Goal: Task Accomplishment & Management: Use online tool/utility

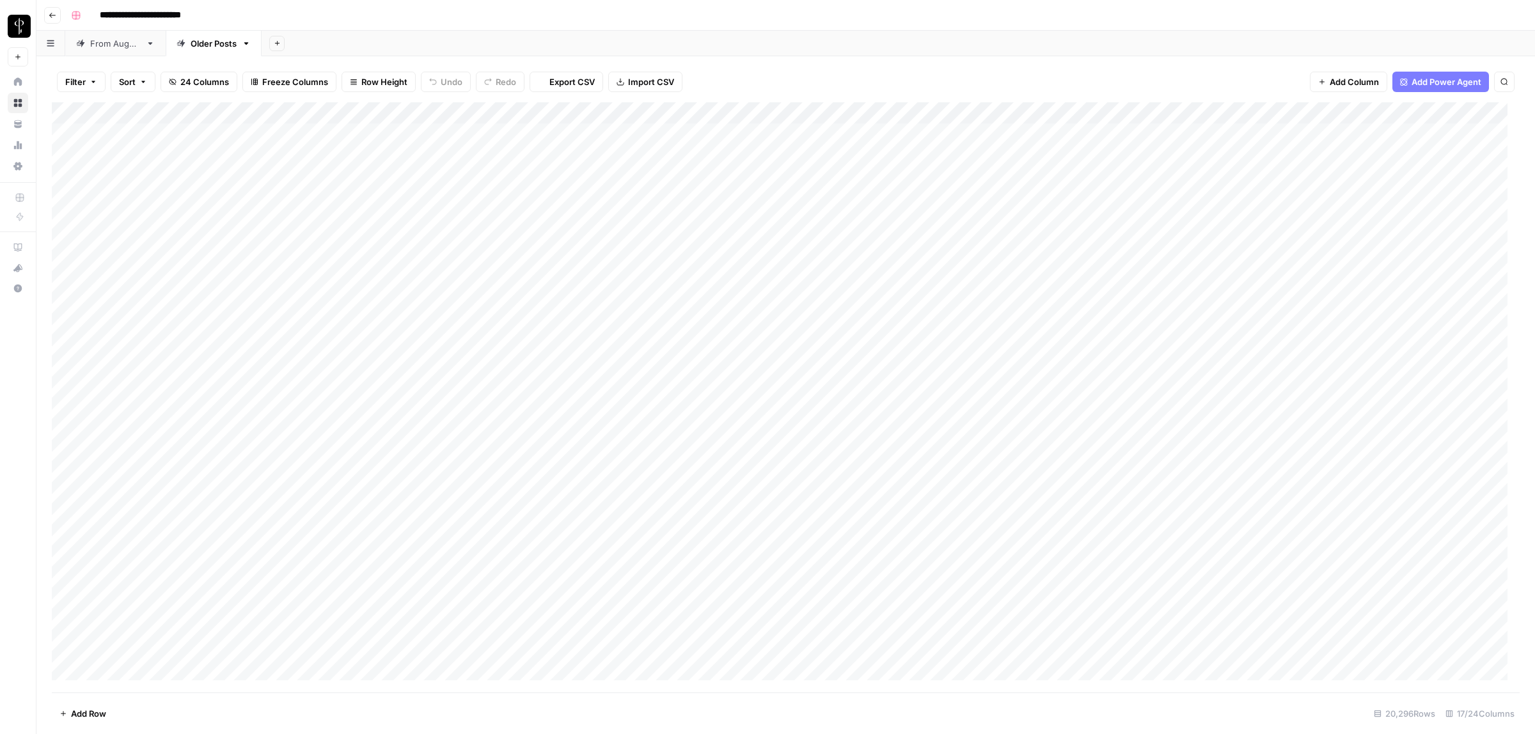
click at [125, 45] on div "From [DATE]" at bounding box center [115, 43] width 51 height 13
click at [80, 77] on span "Filter" at bounding box center [75, 81] width 20 height 13
click at [111, 143] on input "text" at bounding box center [151, 149] width 140 height 13
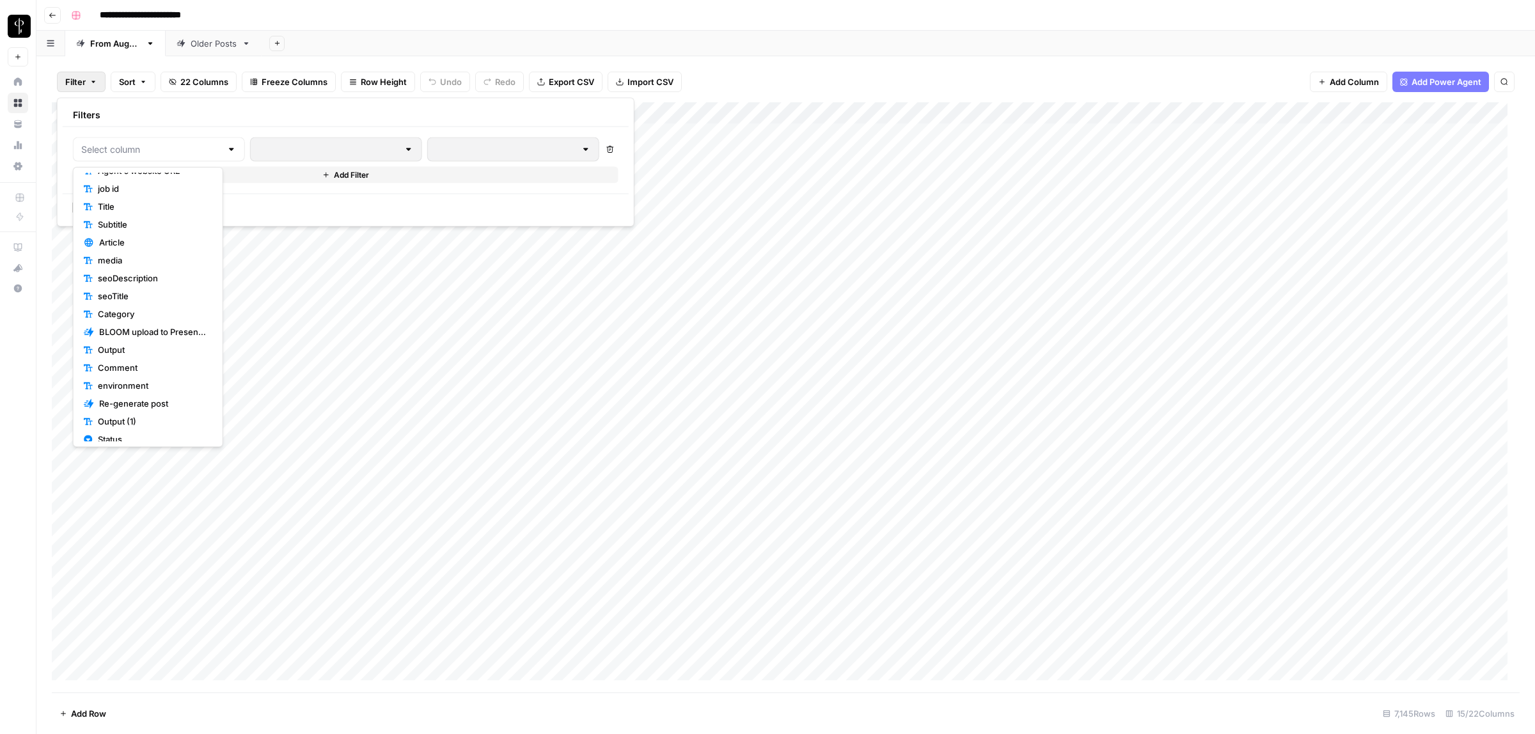
scroll to position [90, 0]
click at [136, 382] on span "Status" at bounding box center [152, 378] width 109 height 13
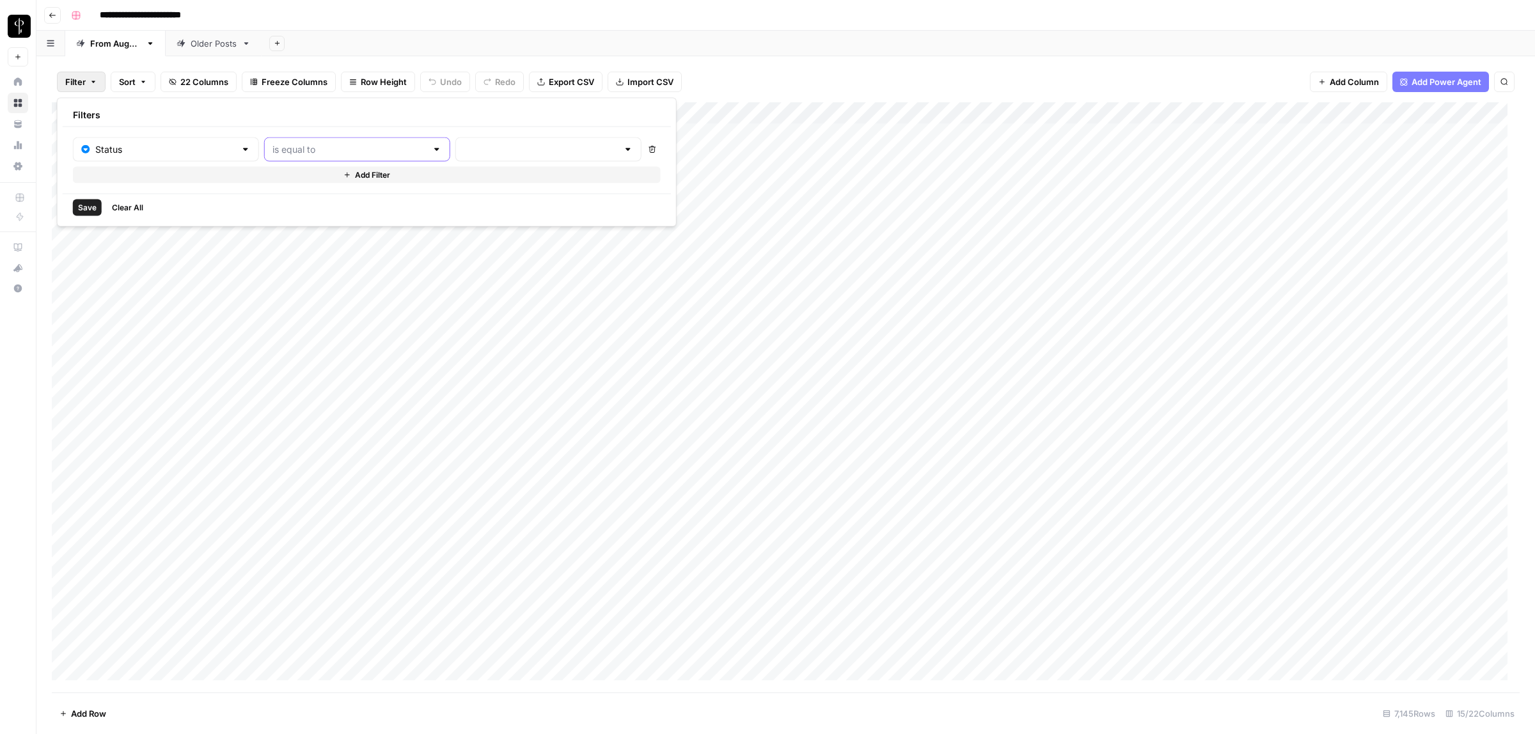
click at [294, 148] on input "text" at bounding box center [349, 149] width 154 height 13
click at [317, 200] on span "is not equal to" at bounding box center [323, 199] width 138 height 13
type input "is not equal to"
click at [467, 149] on input "text" at bounding box center [541, 149] width 154 height 13
click at [462, 179] on span "Posted" at bounding box center [500, 181] width 122 height 13
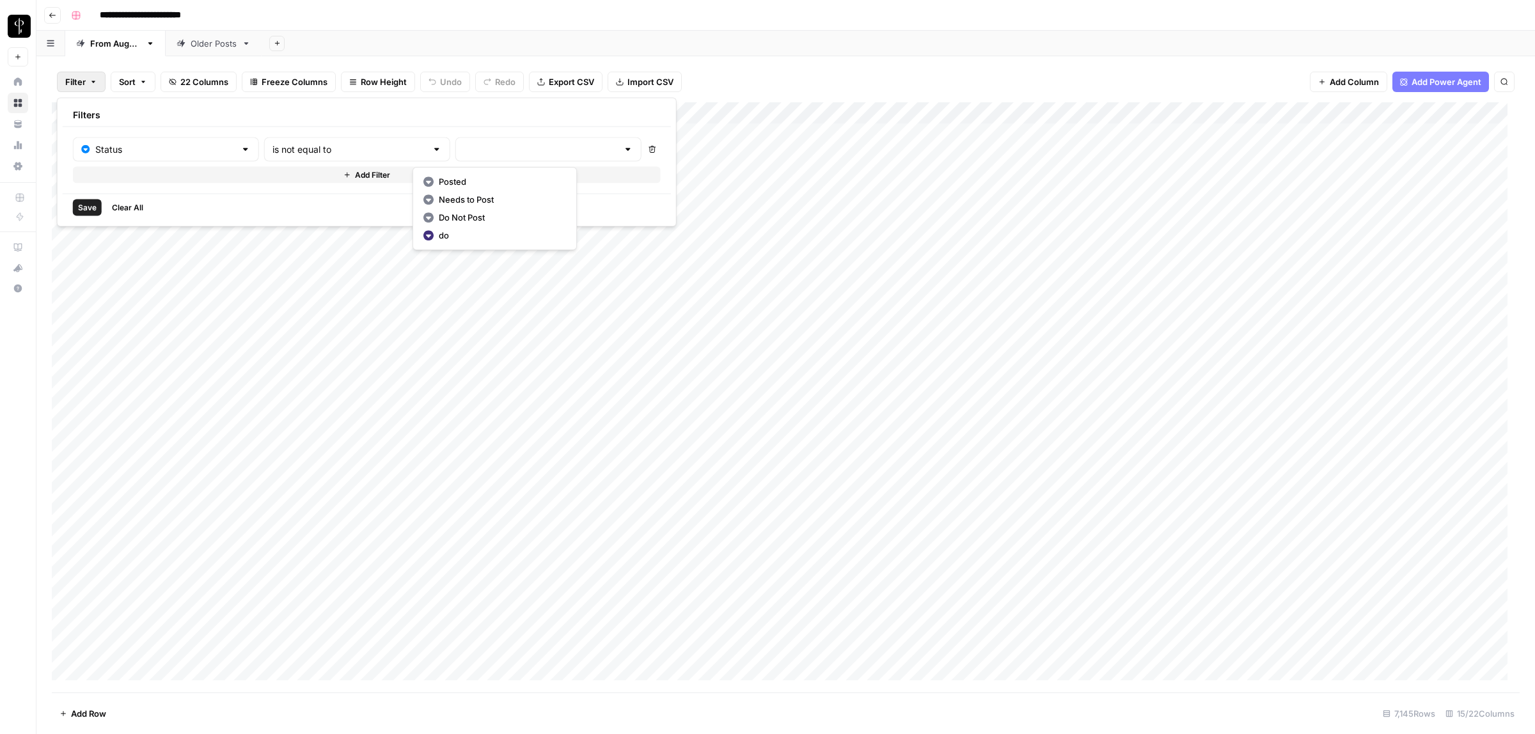
type input "Posted"
click at [322, 177] on button "Add Filter" at bounding box center [369, 175] width 592 height 17
click at [115, 179] on input "text" at bounding box center [158, 179] width 155 height 13
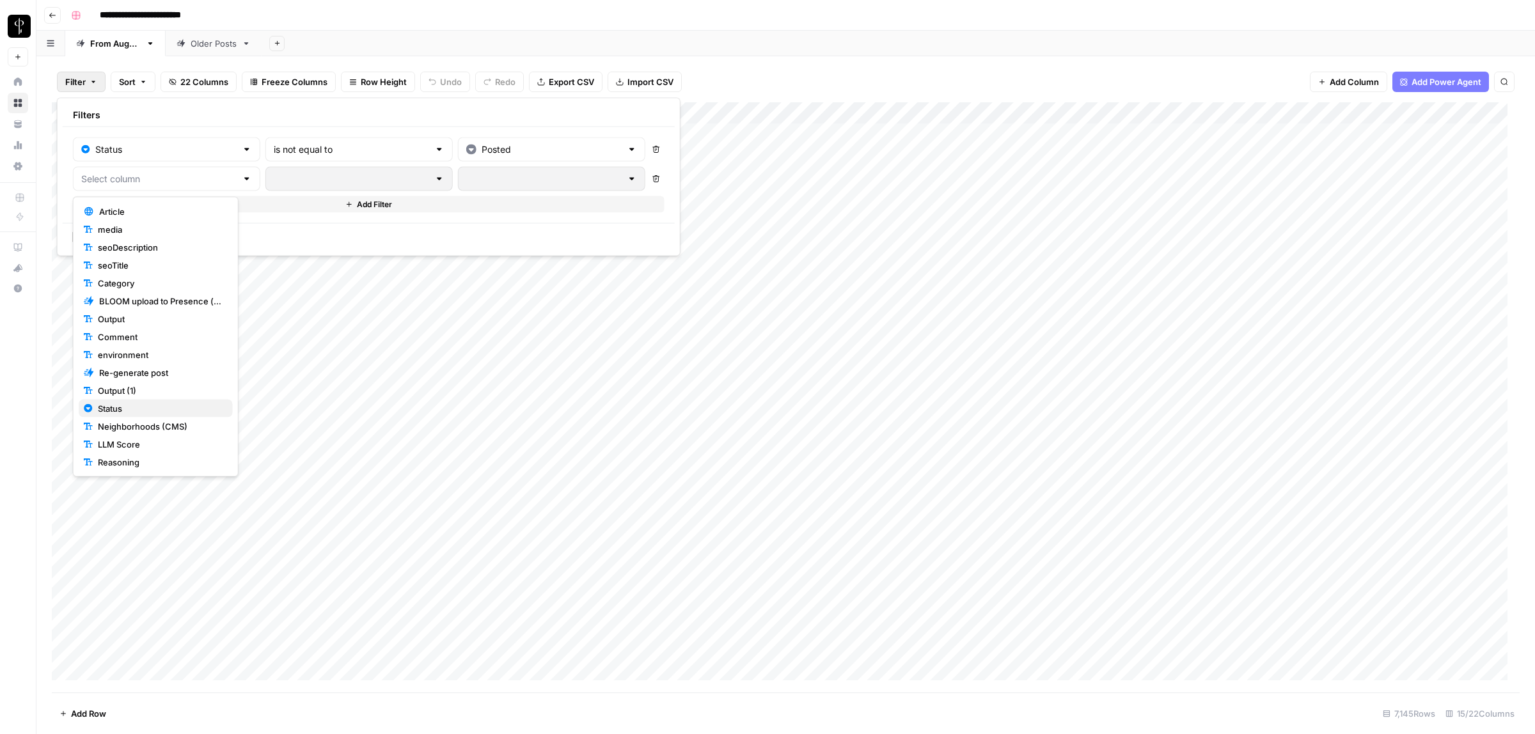
click at [123, 408] on span "Status" at bounding box center [160, 408] width 125 height 13
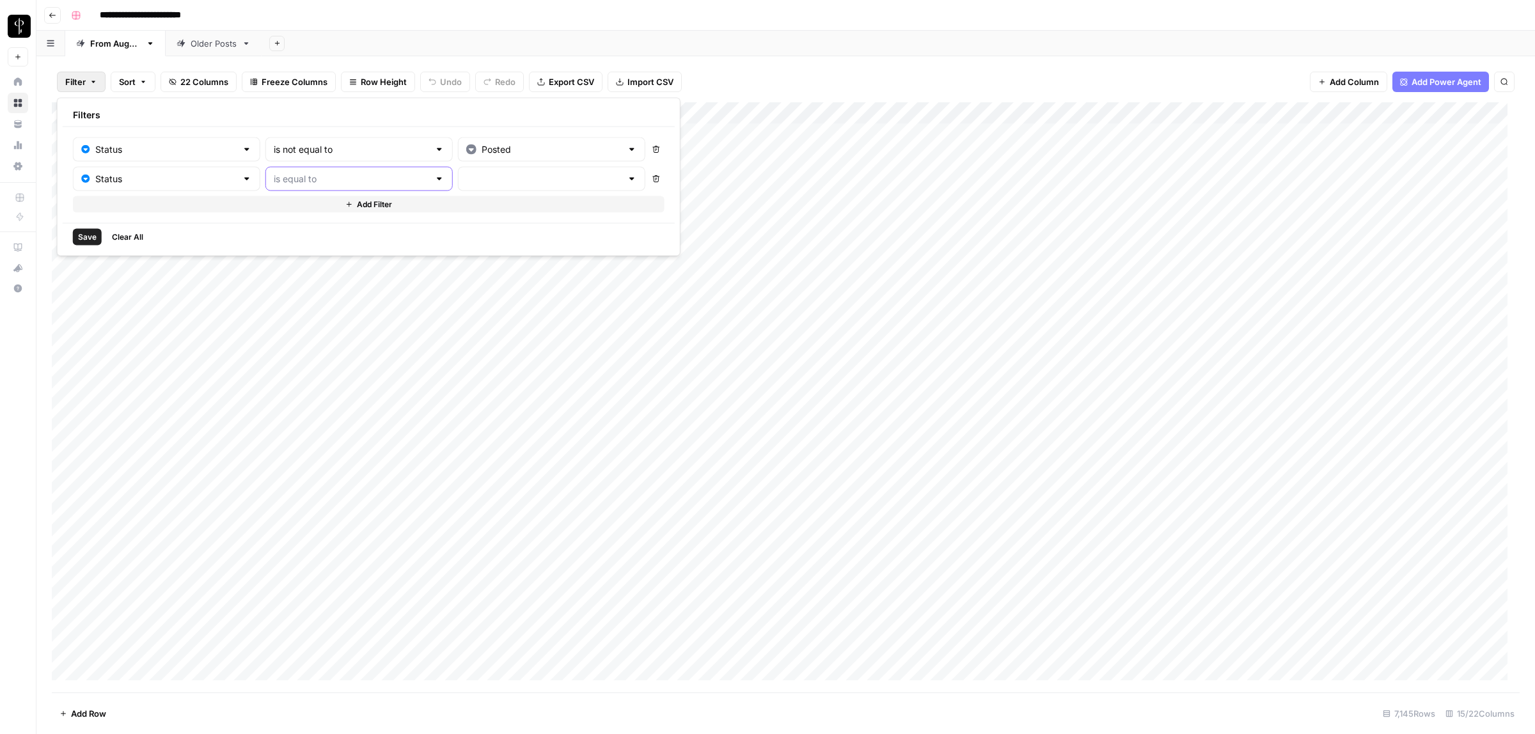
click at [315, 176] on input "text" at bounding box center [351, 179] width 155 height 13
click at [310, 231] on span "is not equal to" at bounding box center [324, 229] width 139 height 13
type input "is not equal to"
click at [482, 181] on input "text" at bounding box center [543, 179] width 155 height 13
click at [465, 228] on span "Needs to Post" at bounding box center [502, 229] width 123 height 13
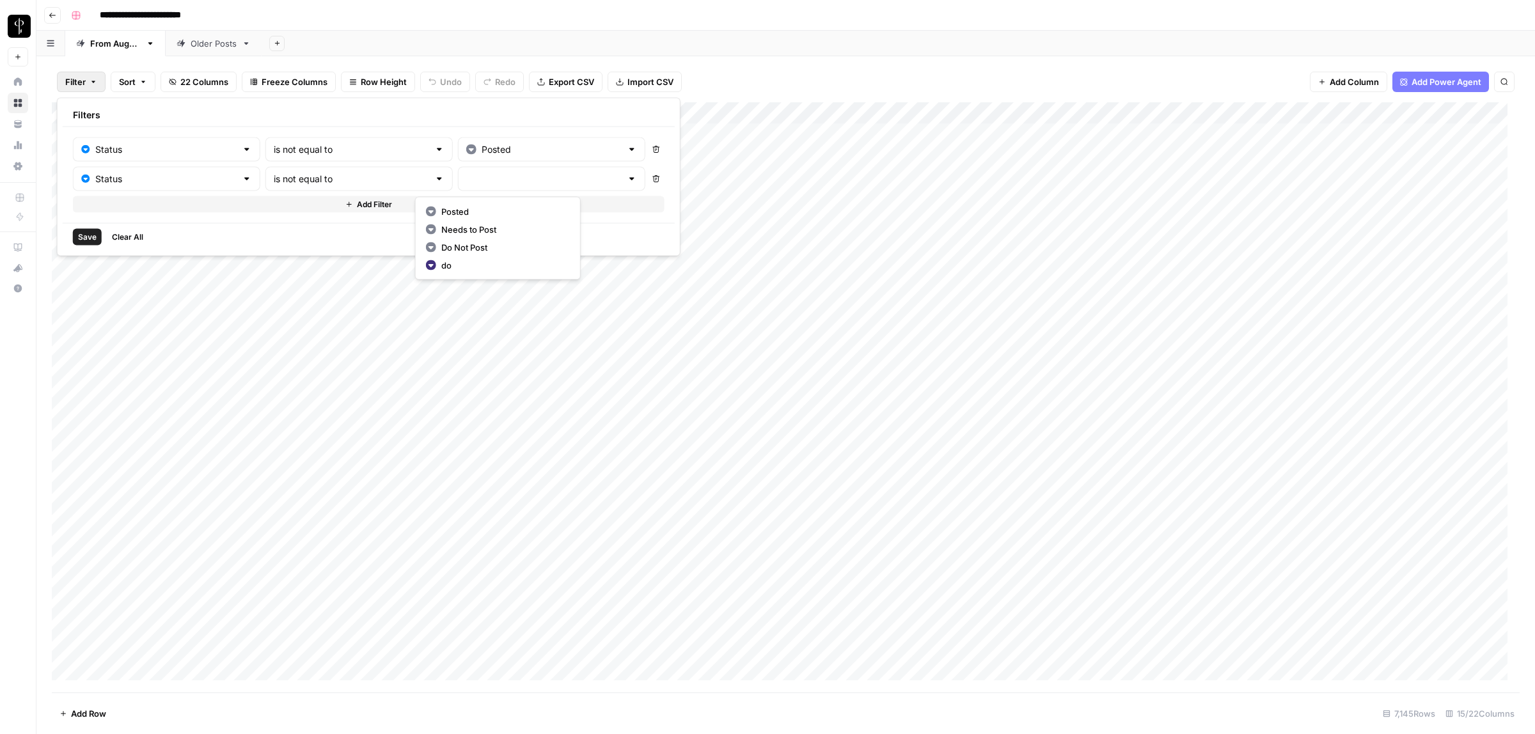
type input "Needs to Post"
click at [270, 205] on button "Add Filter" at bounding box center [369, 204] width 592 height 17
click at [138, 212] on input "text" at bounding box center [158, 208] width 155 height 13
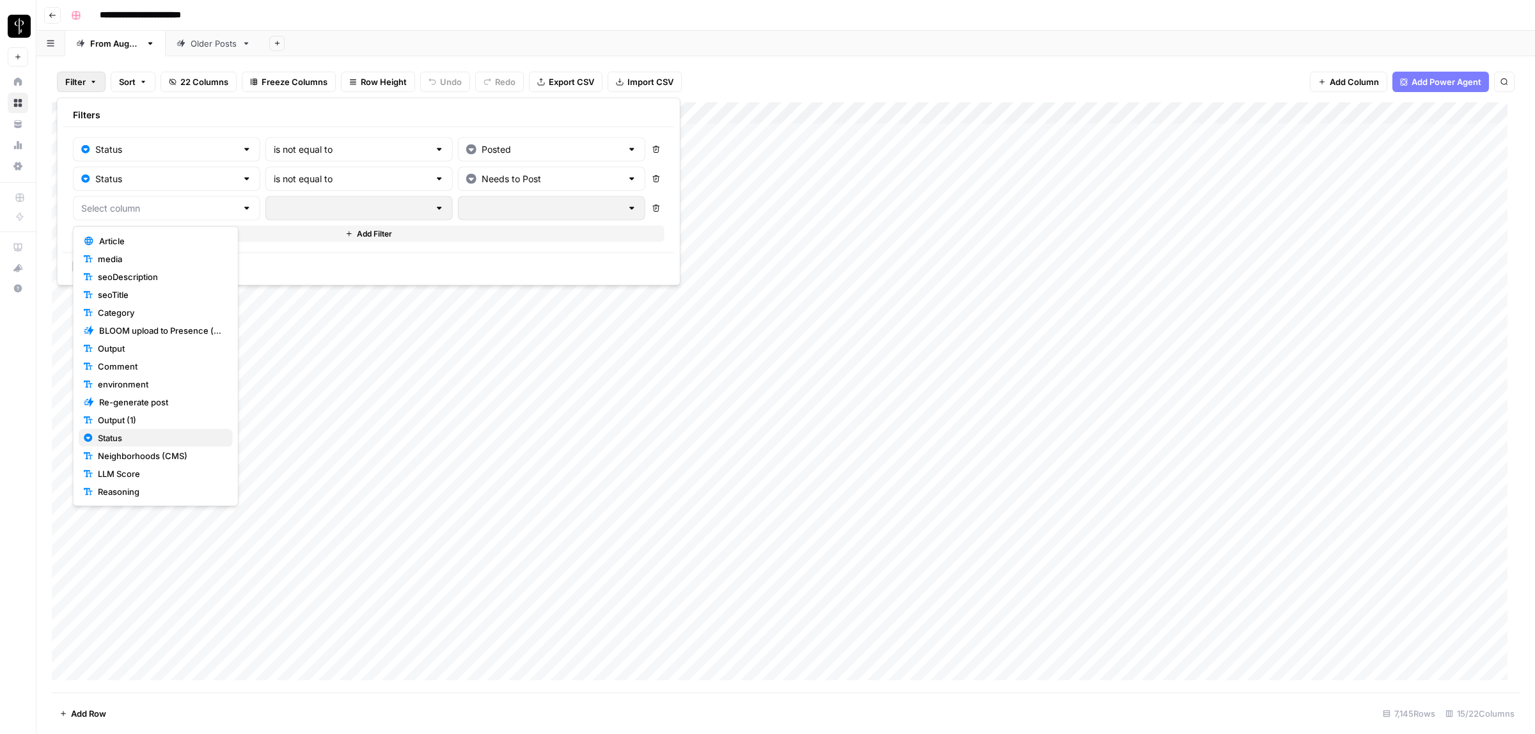
click at [129, 441] on span "Status" at bounding box center [160, 438] width 125 height 13
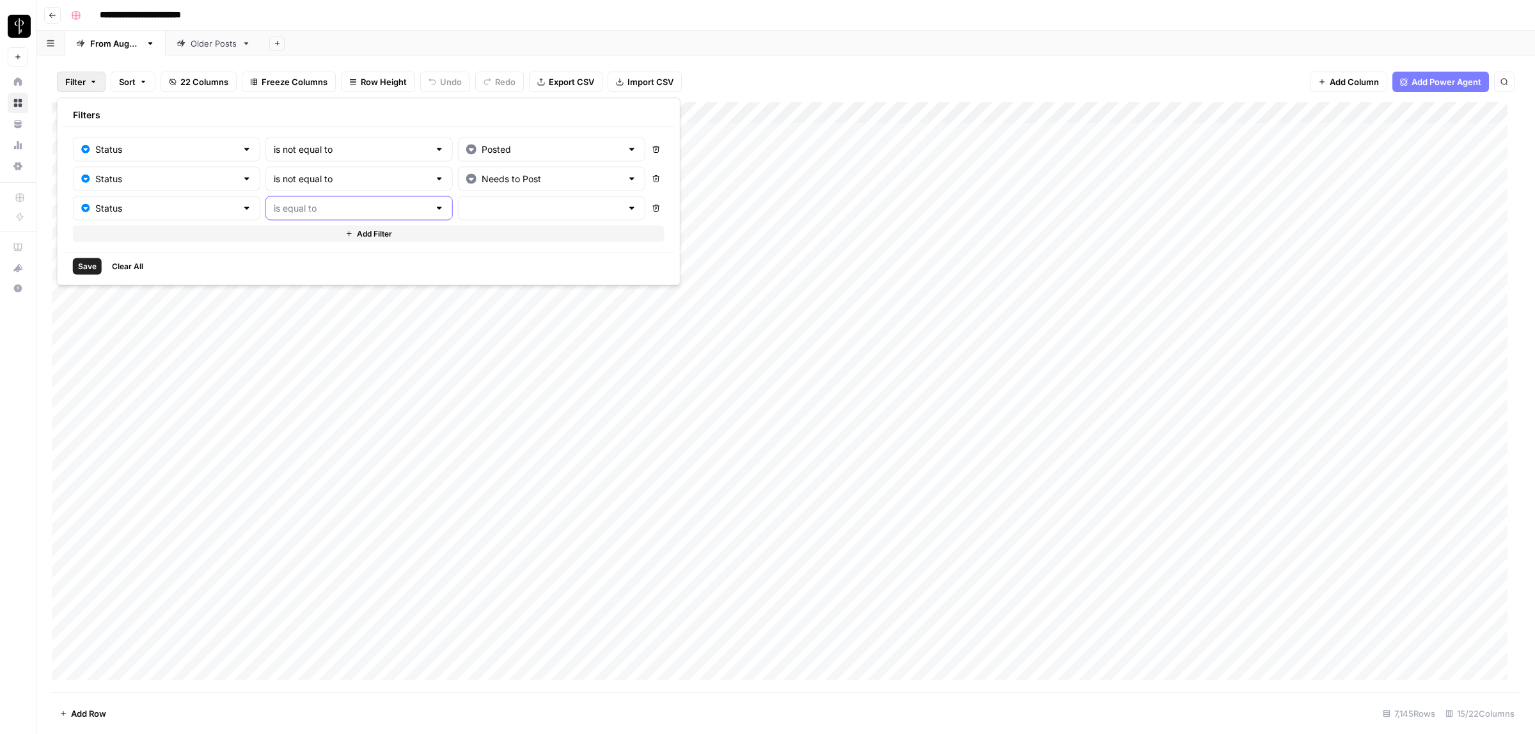
click at [339, 205] on input "text" at bounding box center [351, 208] width 155 height 13
click at [304, 261] on span "is not equal to" at bounding box center [324, 259] width 139 height 13
type input "is not equal to"
click at [475, 209] on input "text" at bounding box center [543, 208] width 155 height 13
click at [472, 271] on span "Do Not Post" at bounding box center [502, 277] width 123 height 13
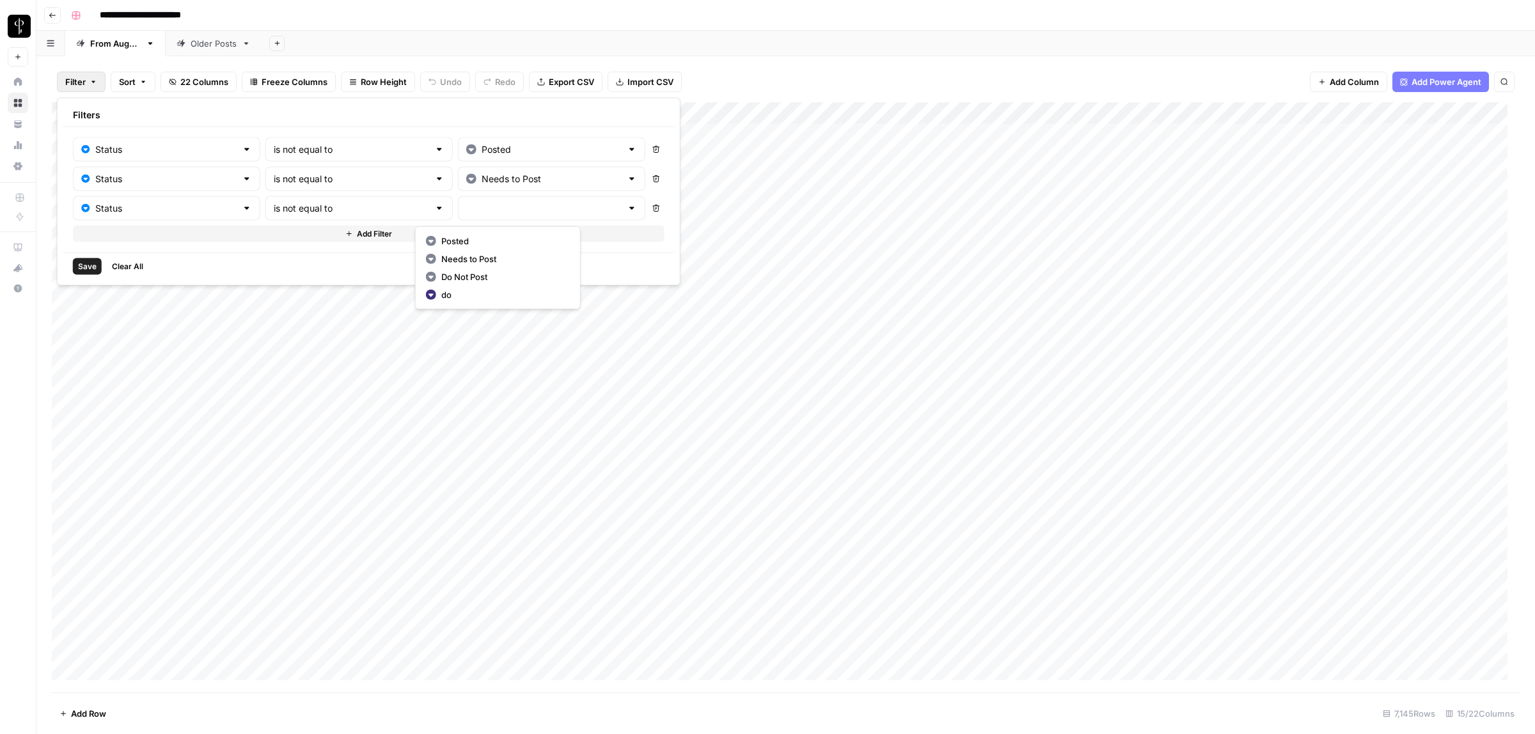
type input "Do Not Post"
click at [79, 272] on span "Save" at bounding box center [87, 267] width 19 height 12
